Goal: Task Accomplishment & Management: Manage account settings

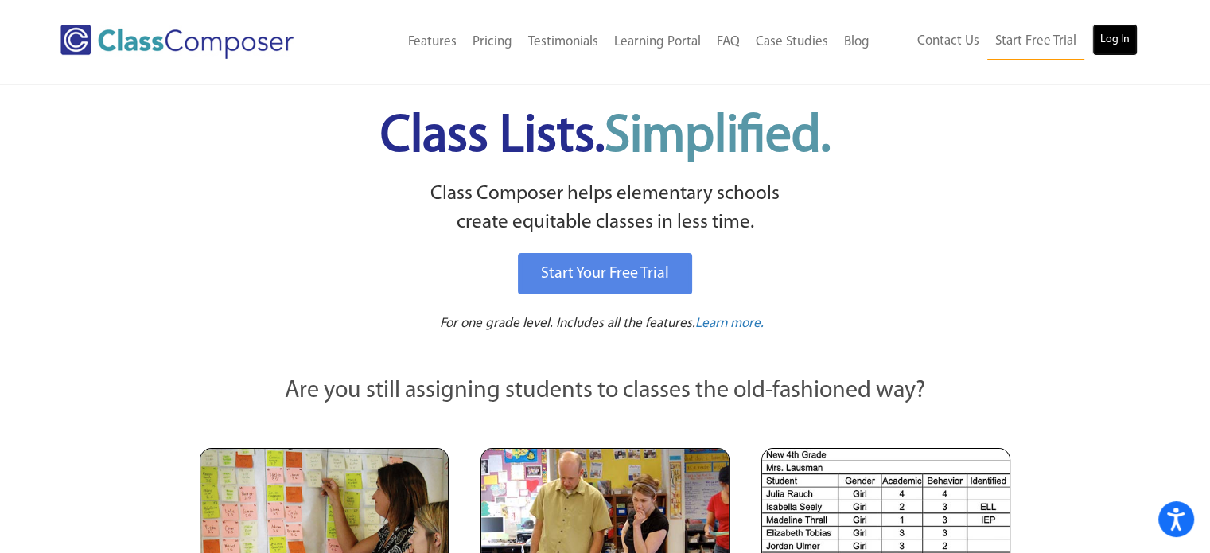
click at [1096, 41] on link "Log In" at bounding box center [1114, 40] width 45 height 32
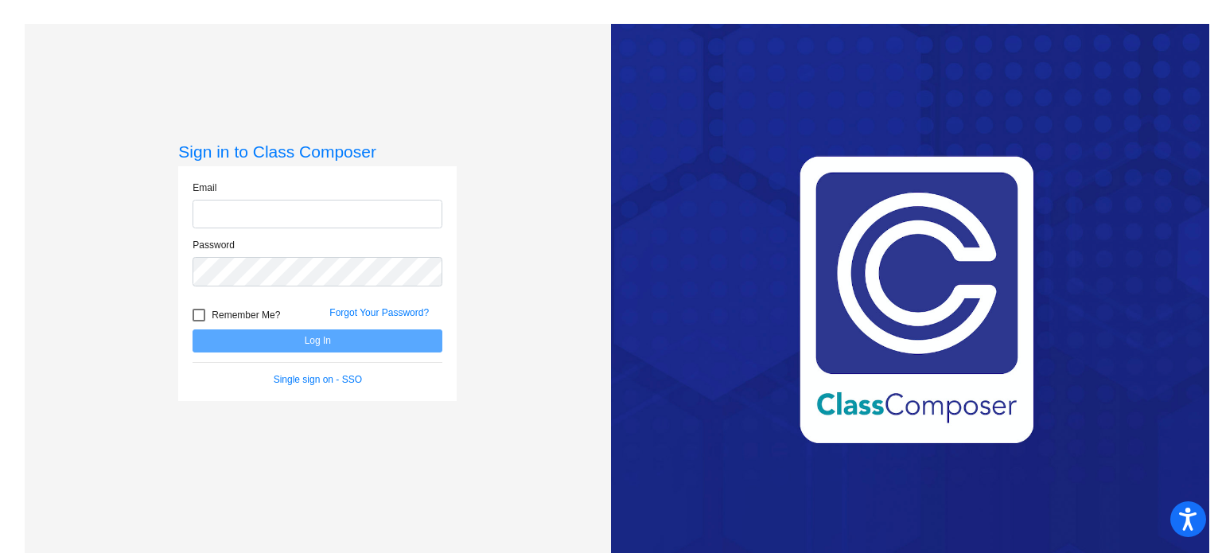
type input "[EMAIL_ADDRESS][DOMAIN_NAME]"
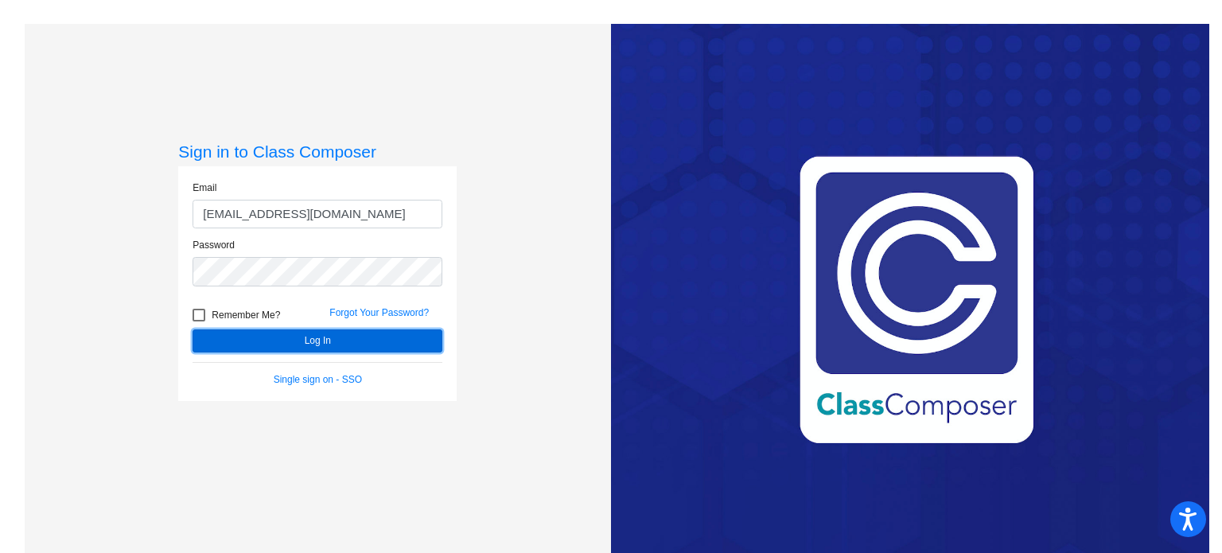
click at [404, 346] on button "Log In" at bounding box center [318, 340] width 250 height 23
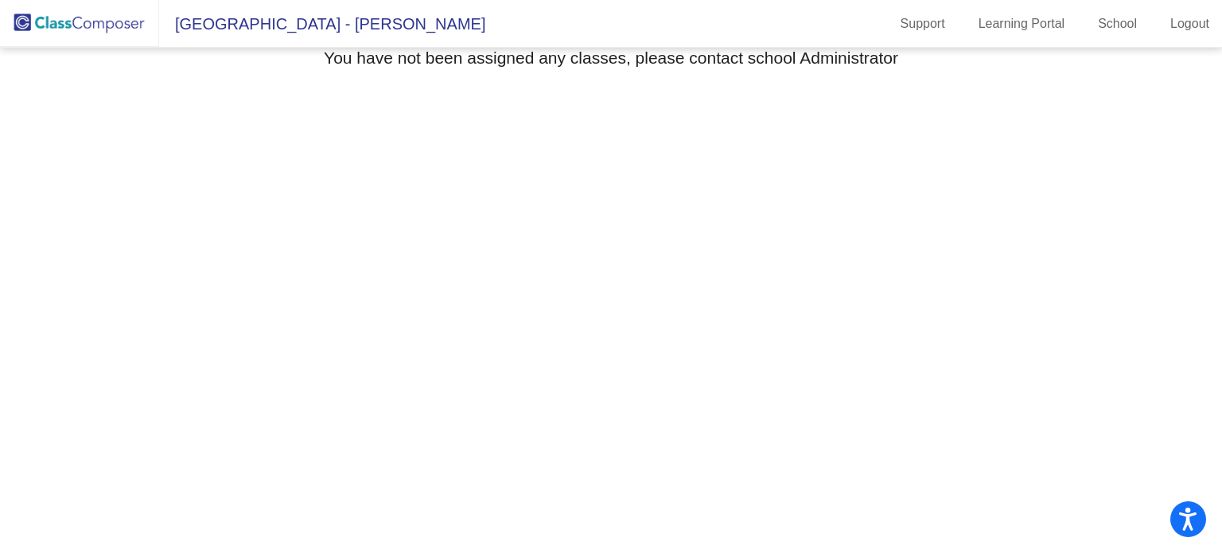
click at [92, 21] on img at bounding box center [79, 23] width 159 height 47
click at [251, 19] on span "[GEOGRAPHIC_DATA] - [PERSON_NAME]" at bounding box center [322, 23] width 326 height 25
